Goal: Transaction & Acquisition: Purchase product/service

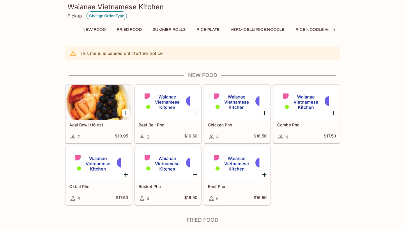
click at [106, 16] on button "Change Order Type" at bounding box center [106, 15] width 40 height 9
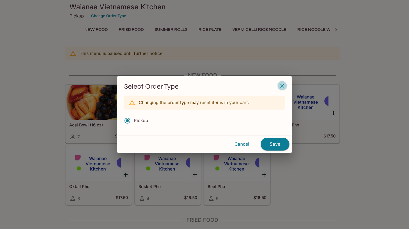
click at [284, 88] on icon "button" at bounding box center [282, 86] width 4 height 4
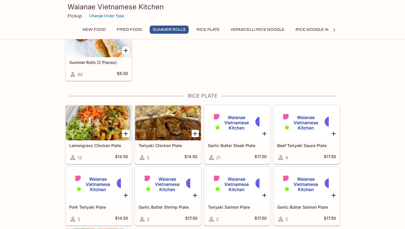
scroll to position [230, 0]
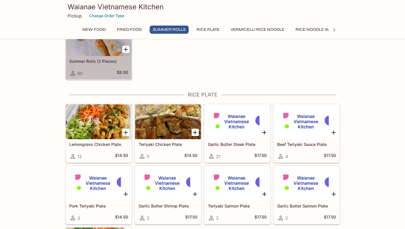
click at [95, 63] on h5 "Summer Rolls (2 Pieces)" at bounding box center [98, 61] width 59 height 5
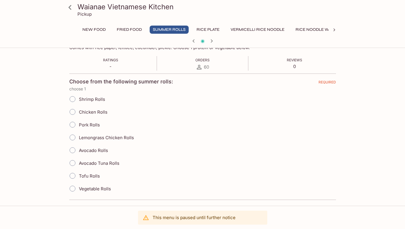
scroll to position [104, 0]
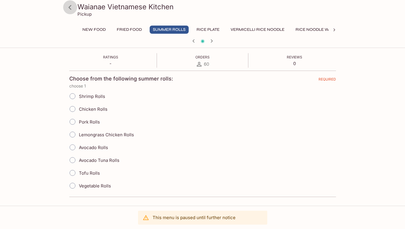
click at [71, 7] on icon at bounding box center [70, 7] width 10 height 10
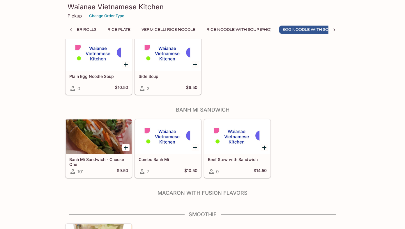
scroll to position [796, 0]
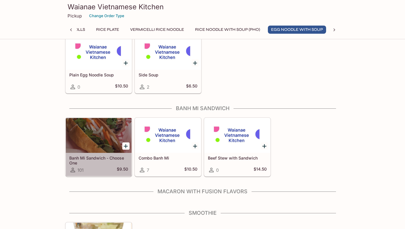
click at [106, 166] on div "Banh Mi Sandwich - Choose One 101 $9.50" at bounding box center [99, 164] width 66 height 23
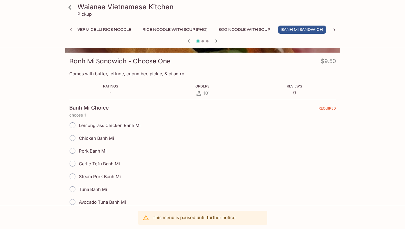
scroll to position [76, 0]
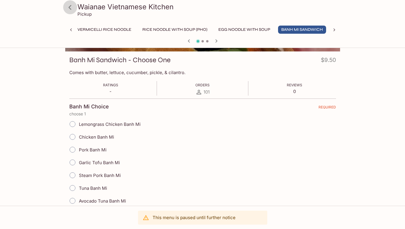
click at [68, 8] on icon at bounding box center [70, 7] width 10 height 10
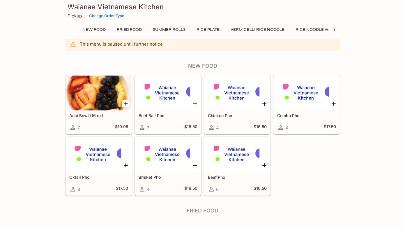
scroll to position [11, 0]
